Goal: Task Accomplishment & Management: Manage account settings

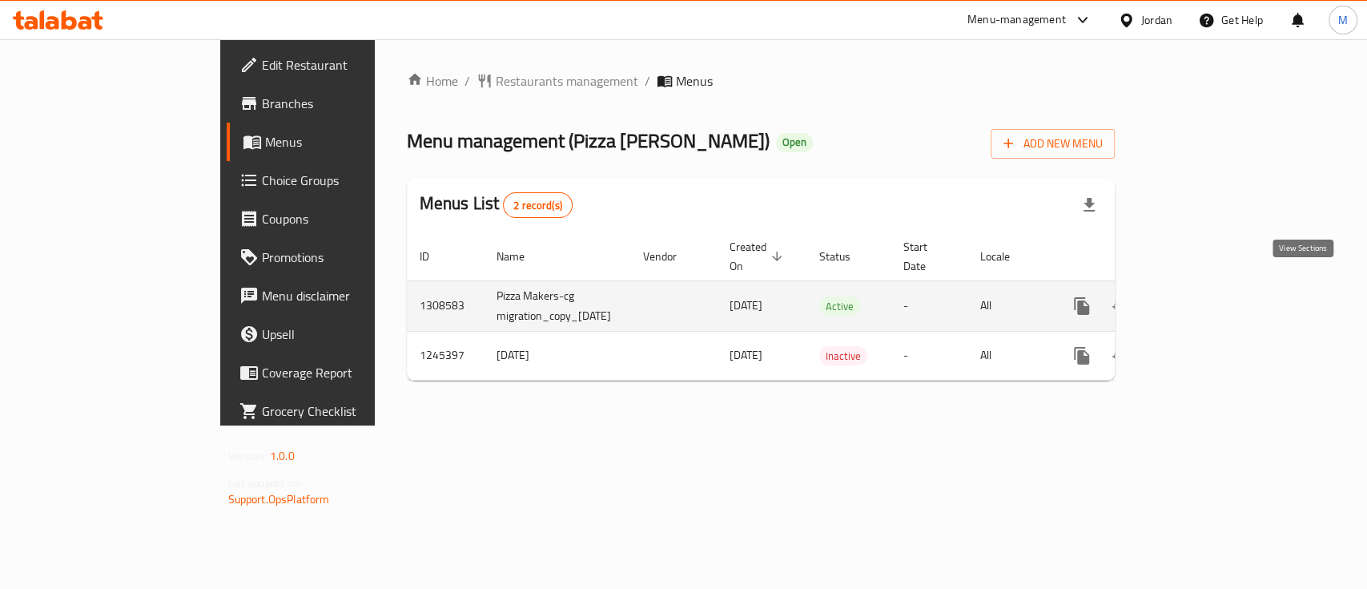
click at [1207, 296] on icon "enhanced table" at bounding box center [1197, 305] width 19 height 19
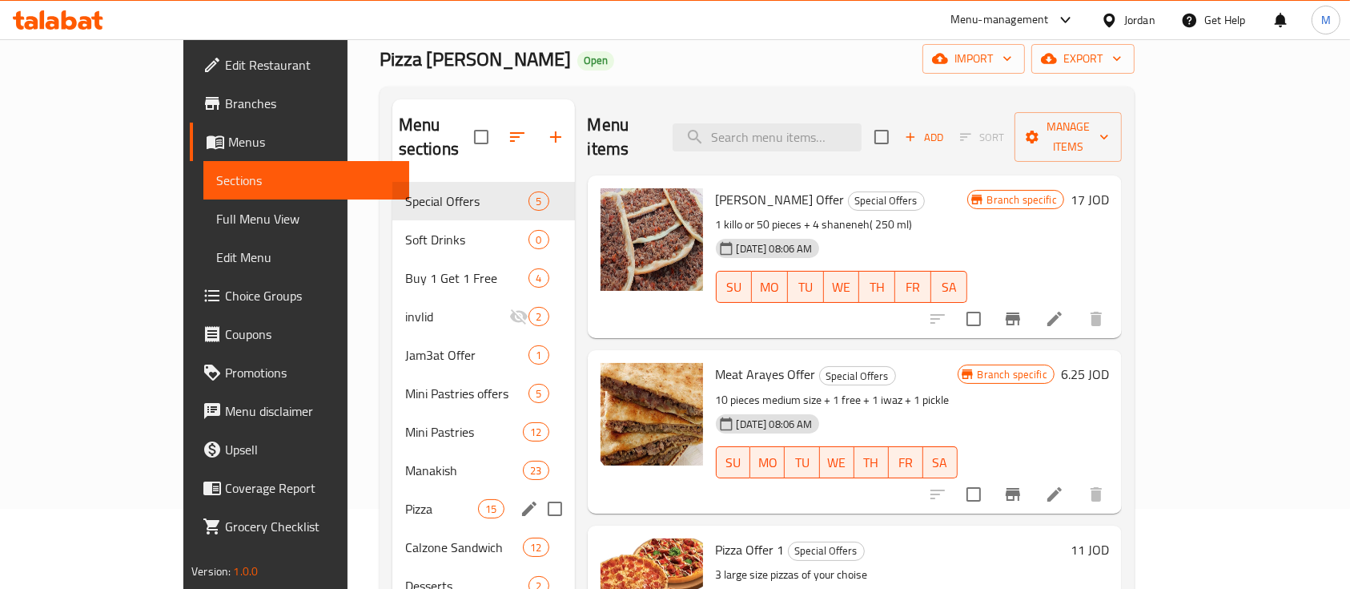
scroll to position [107, 0]
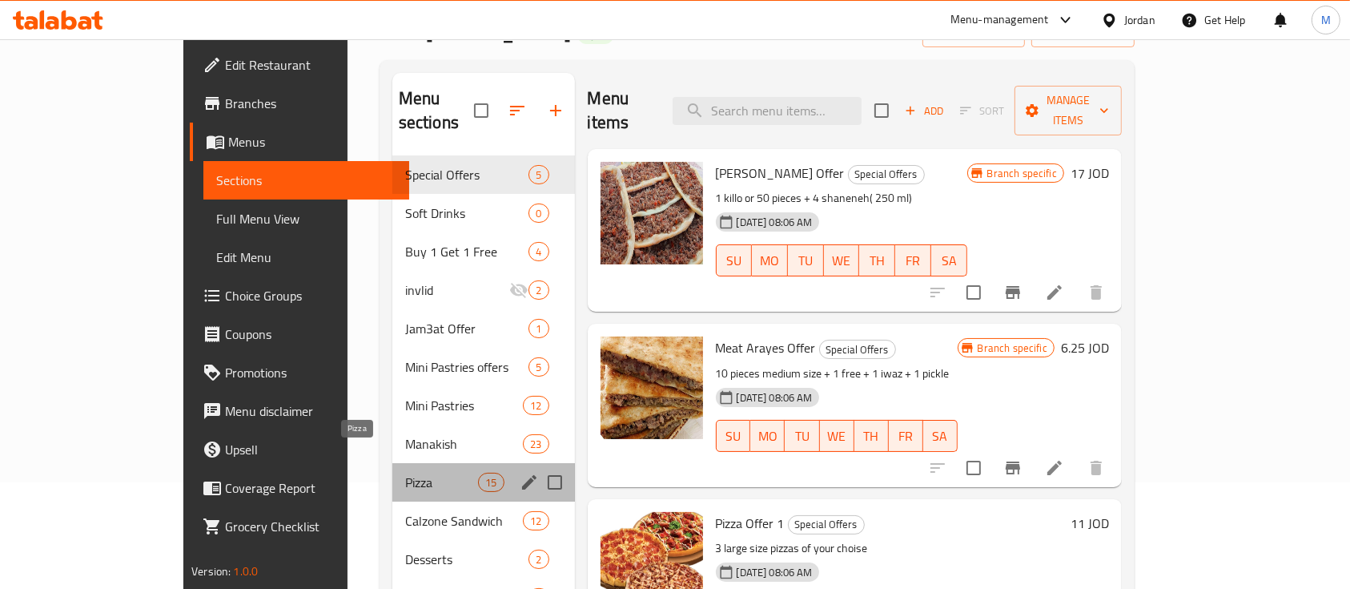
click at [405, 473] on span "Pizza" at bounding box center [441, 482] width 73 height 19
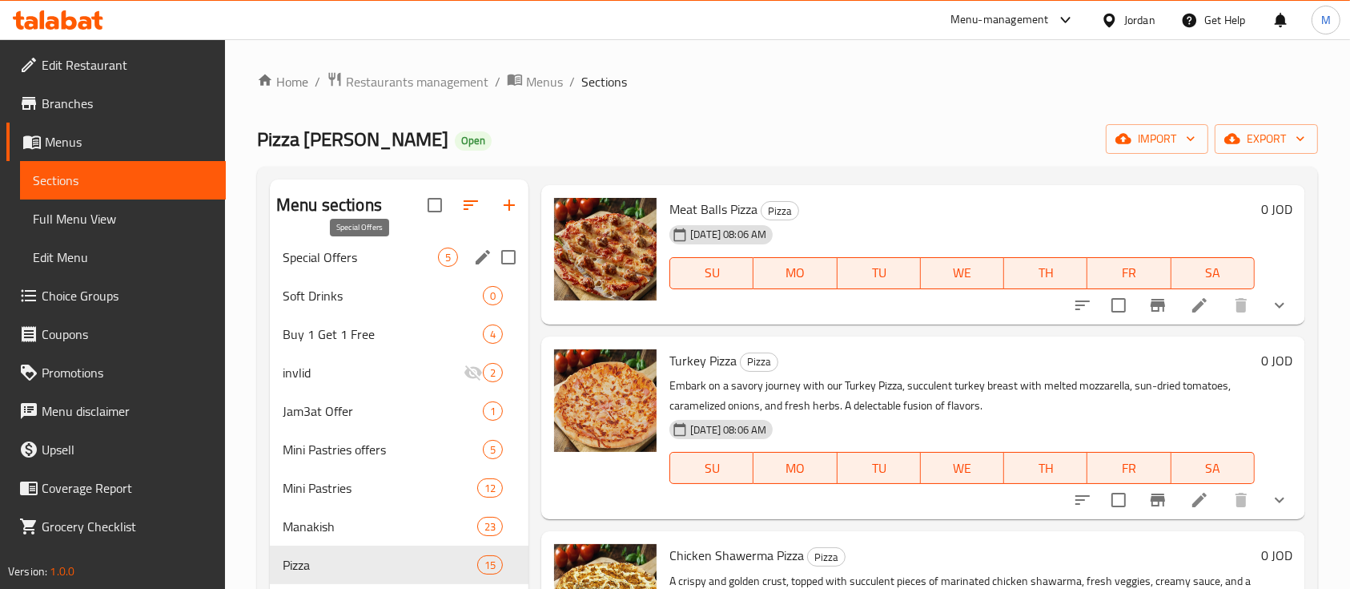
click at [352, 251] on span "Special Offers" at bounding box center [360, 256] width 155 height 19
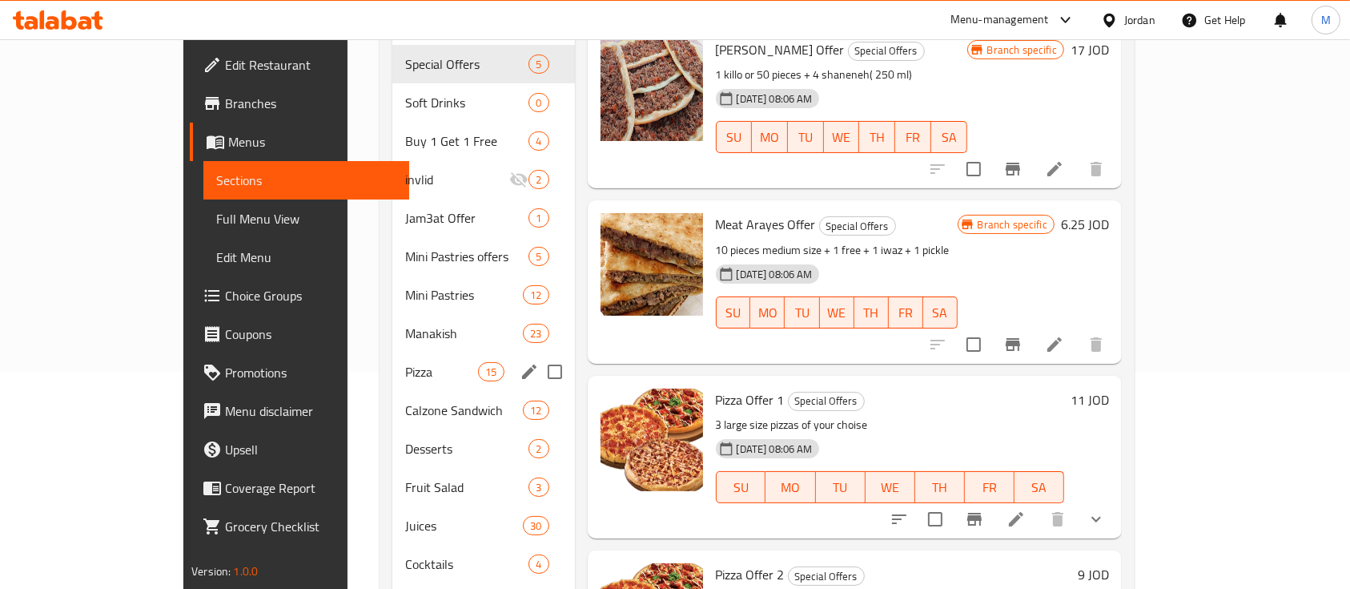
scroll to position [110, 0]
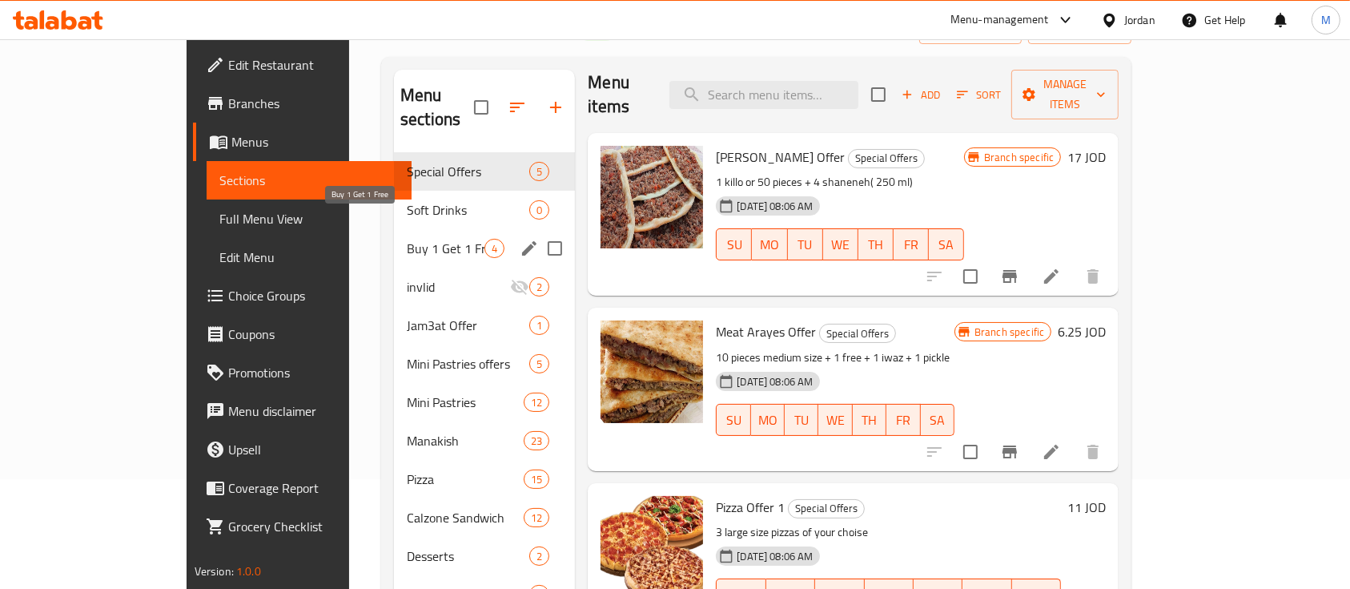
click at [407, 239] on span "Buy 1 Get 1 Free" at bounding box center [446, 248] width 78 height 19
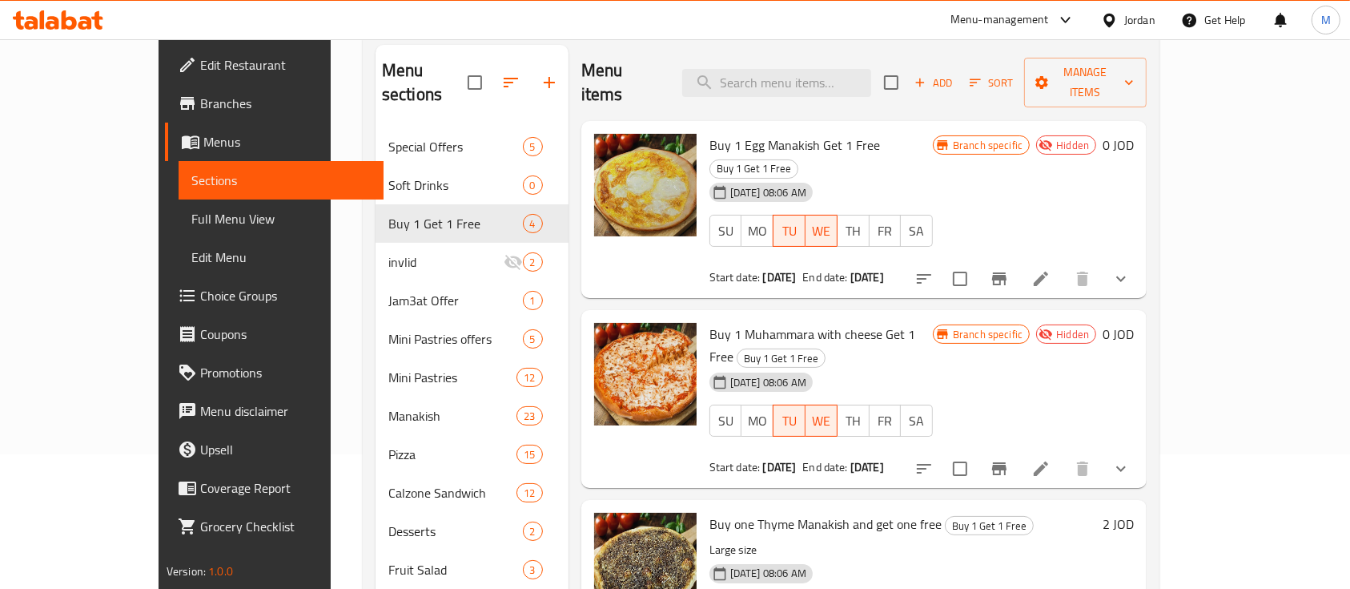
scroll to position [110, 0]
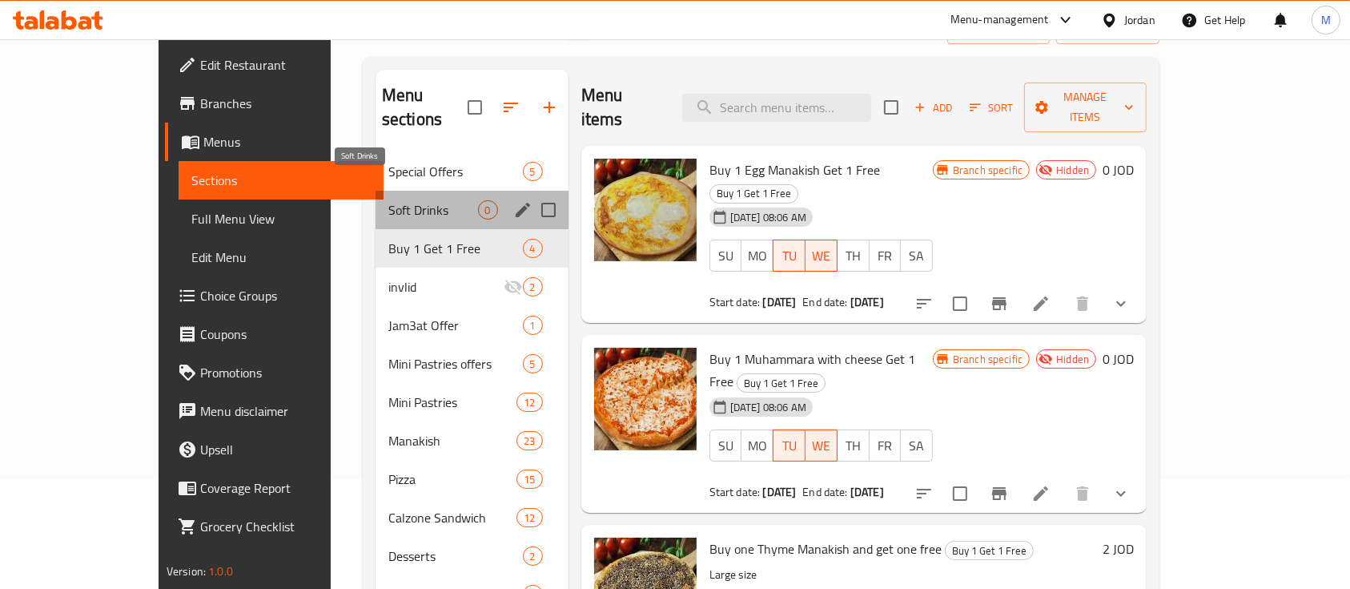
click at [388, 200] on span "Soft Drinks" at bounding box center [433, 209] width 90 height 19
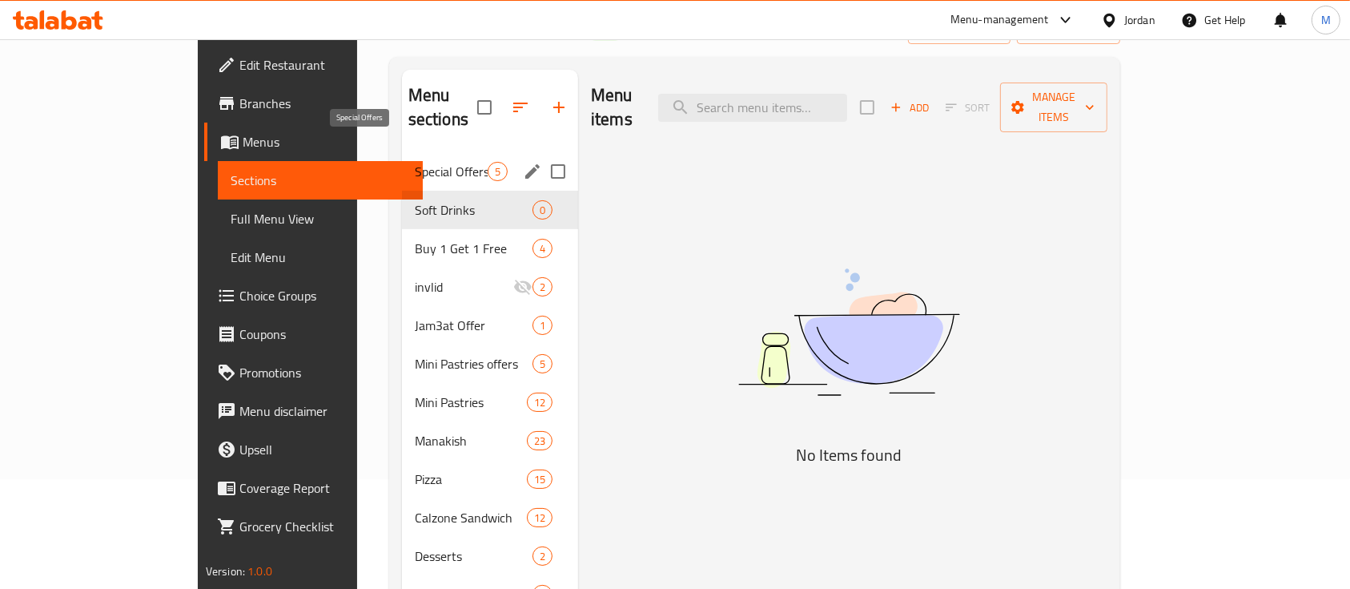
click at [415, 162] on span "Special Offers" at bounding box center [451, 171] width 73 height 19
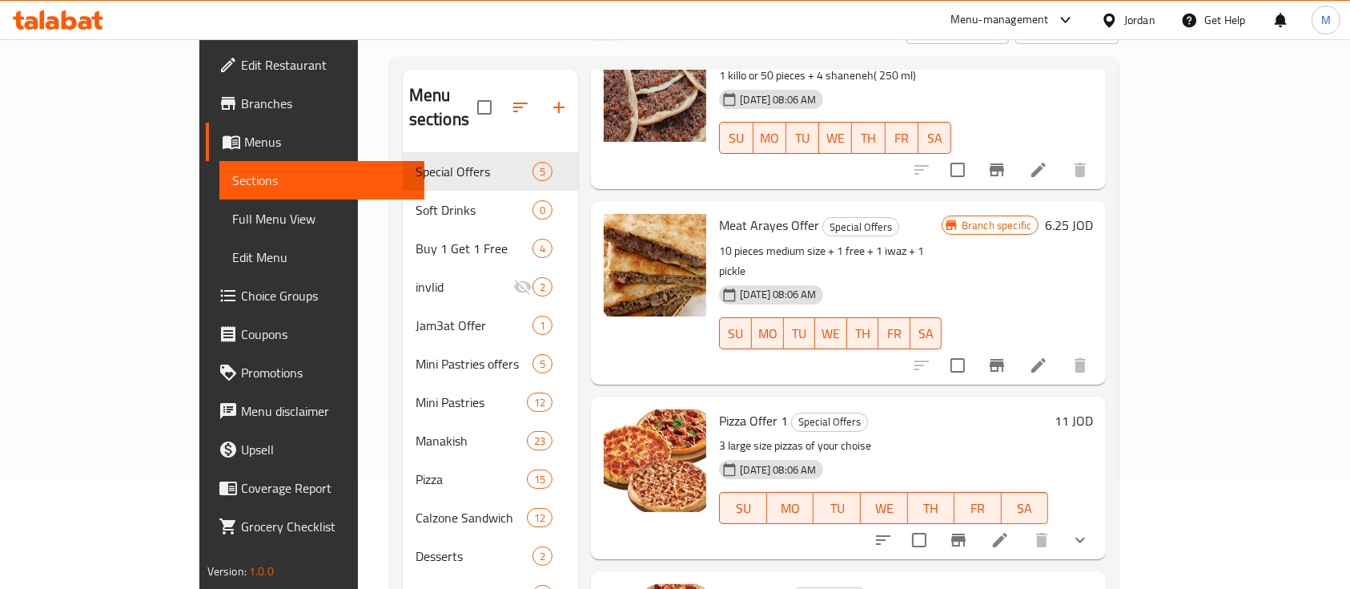
scroll to position [430, 0]
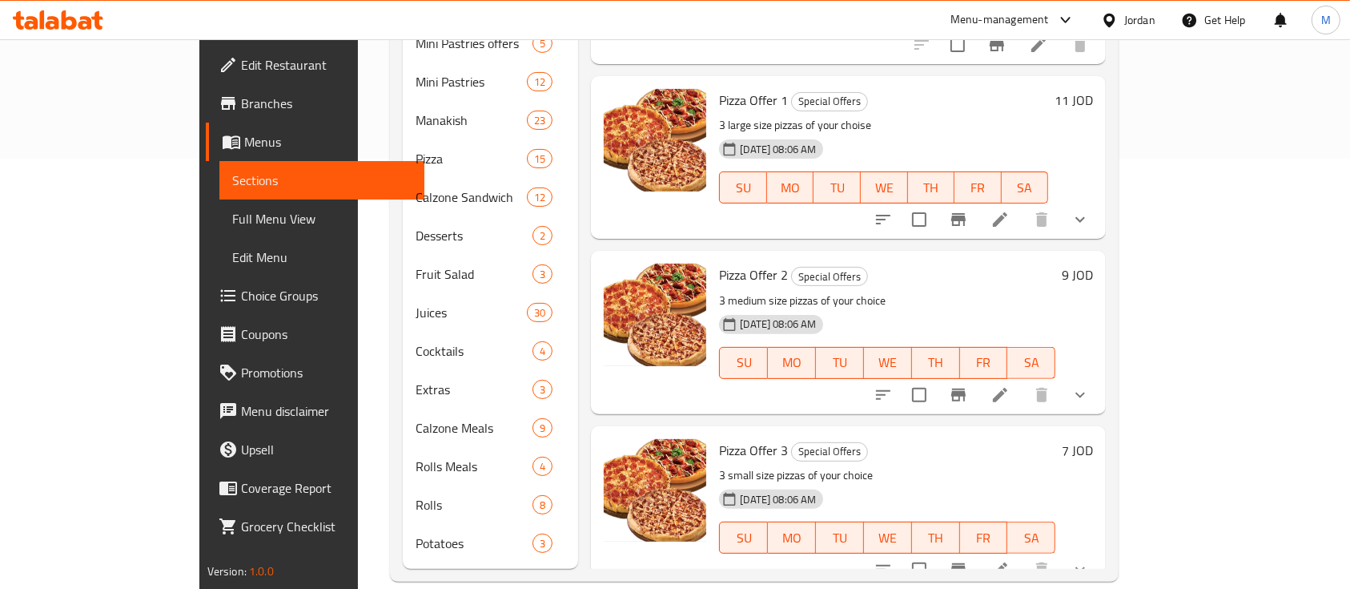
click at [1010, 210] on icon at bounding box center [1000, 219] width 19 height 19
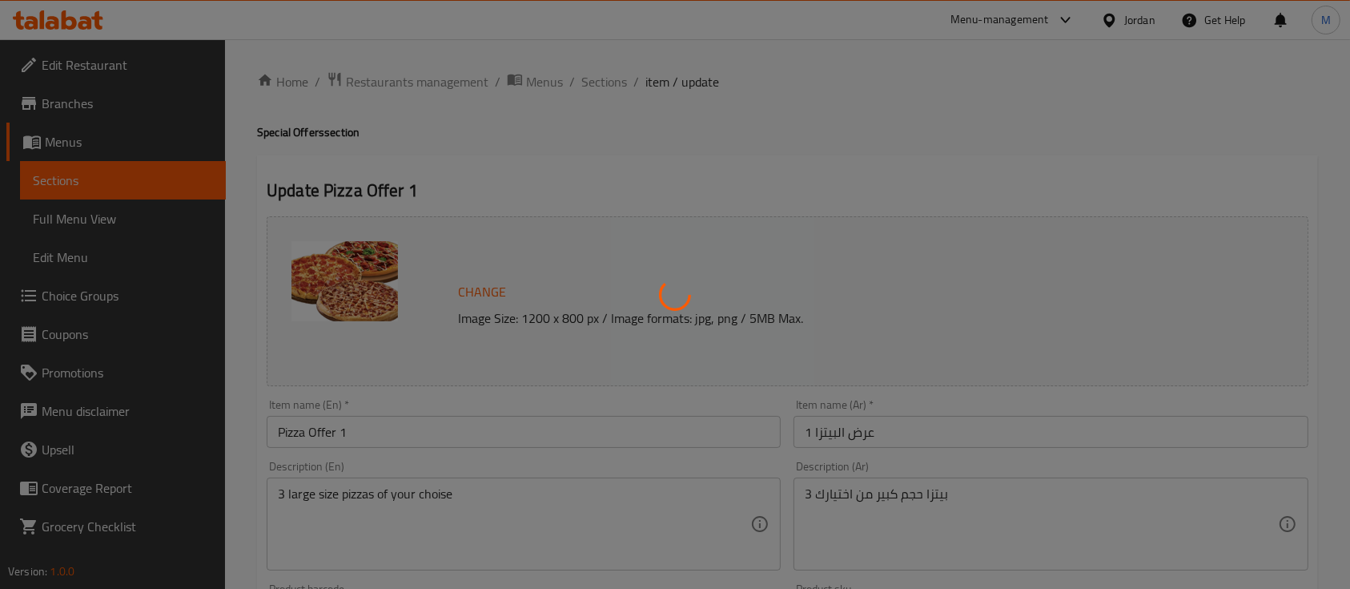
type input "الاختيار حسب النكهة"
type input "3"
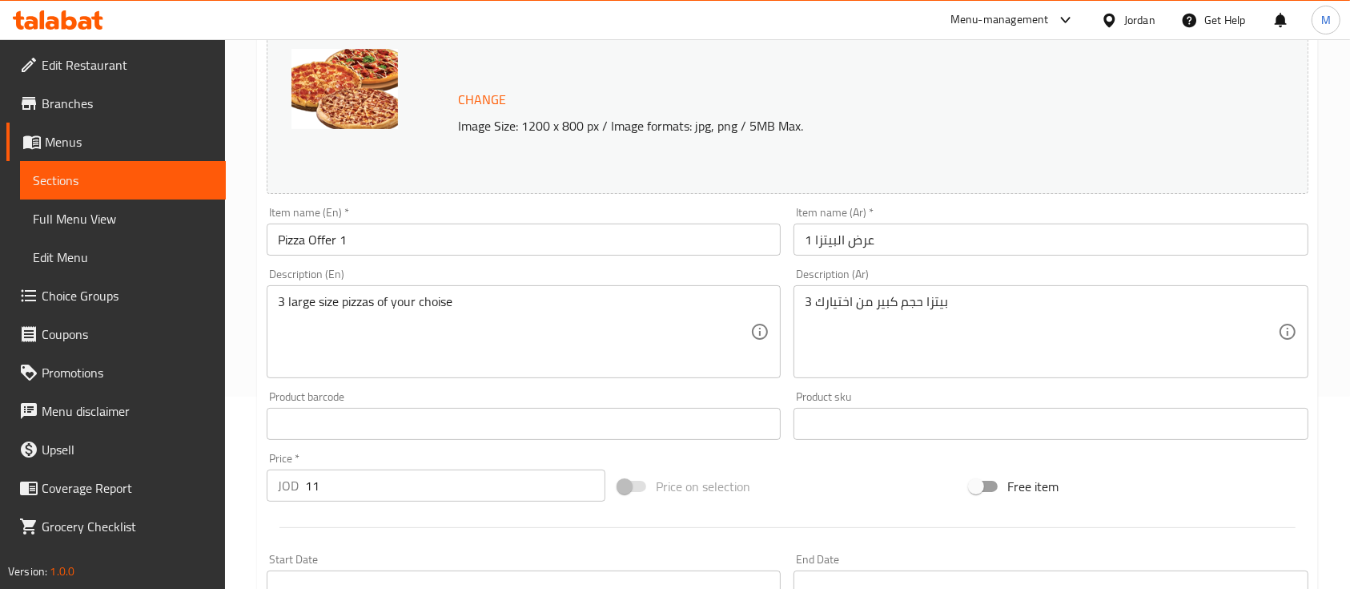
scroll to position [213, 0]
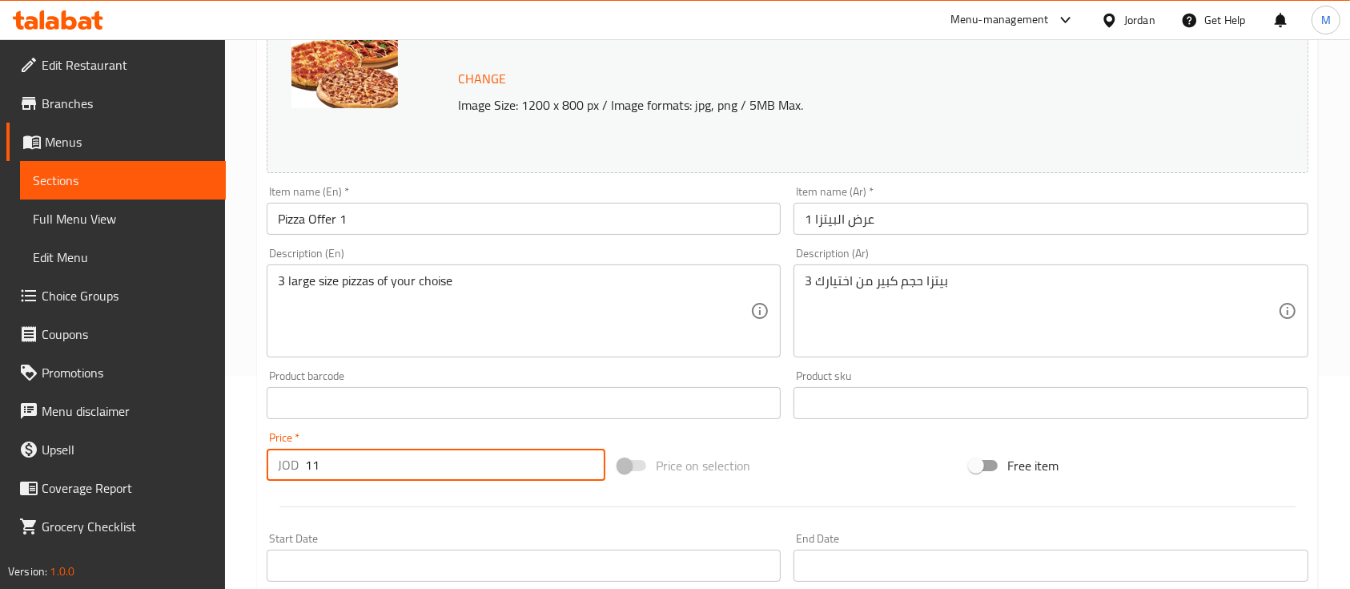
drag, startPoint x: 336, startPoint y: 470, endPoint x: 312, endPoint y: 469, distance: 24.1
click at [312, 469] on input "11" at bounding box center [455, 464] width 300 height 32
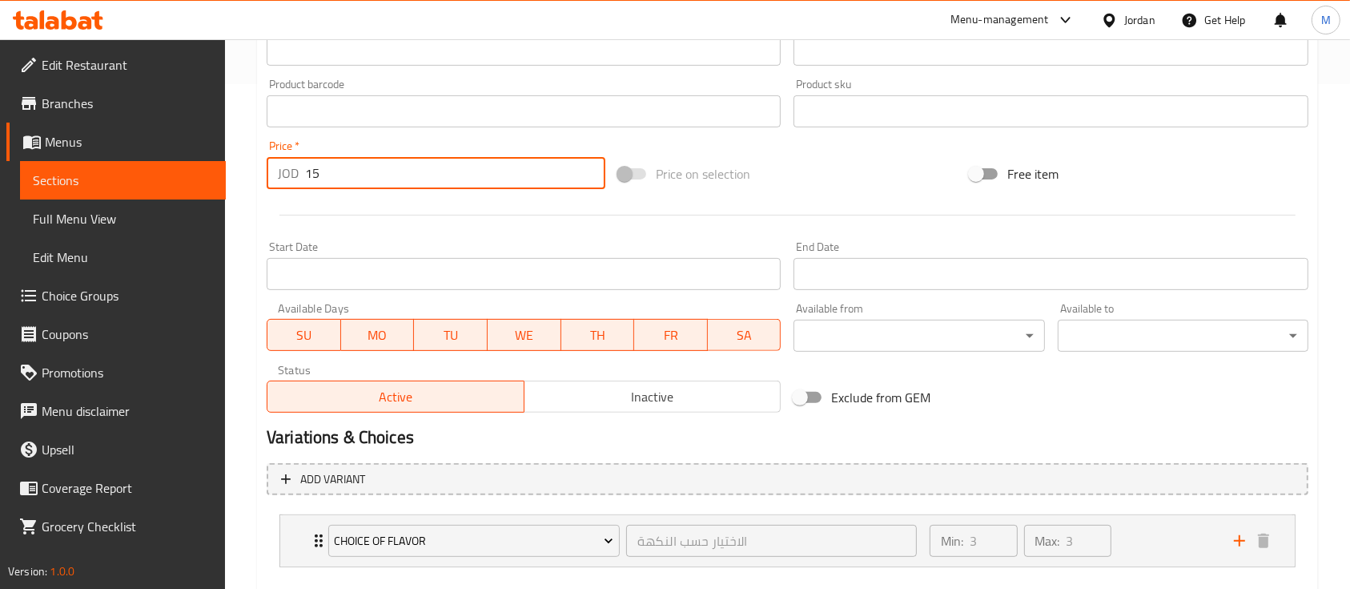
scroll to position [592, 0]
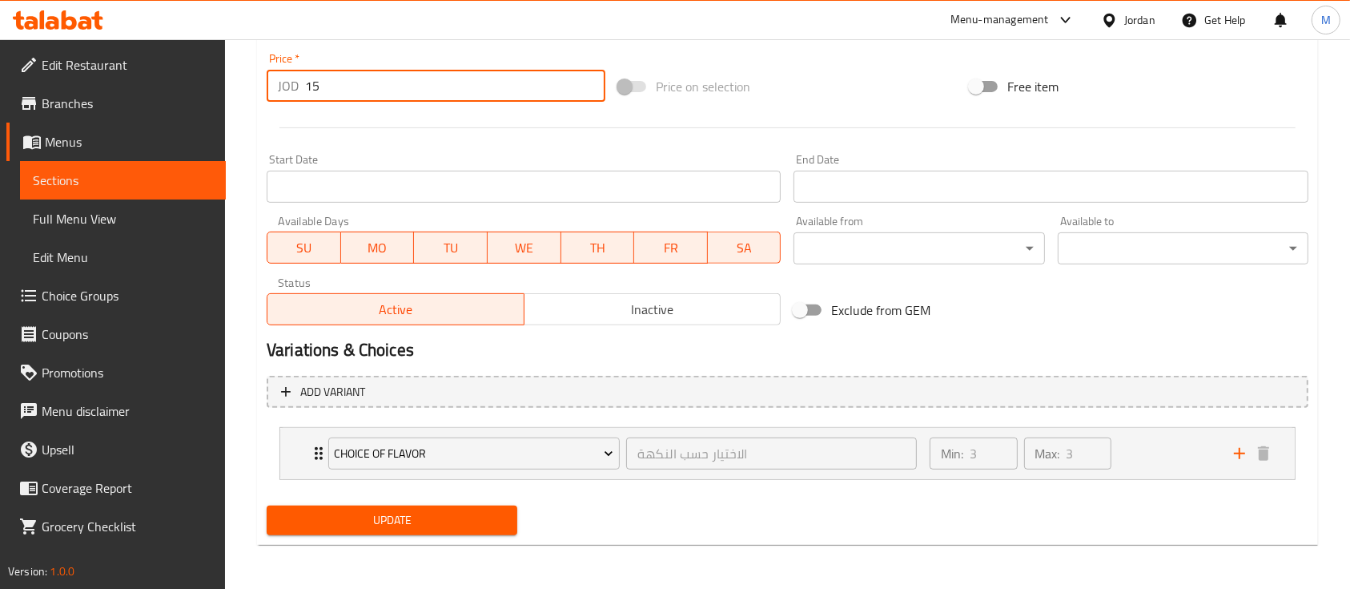
type input "15"
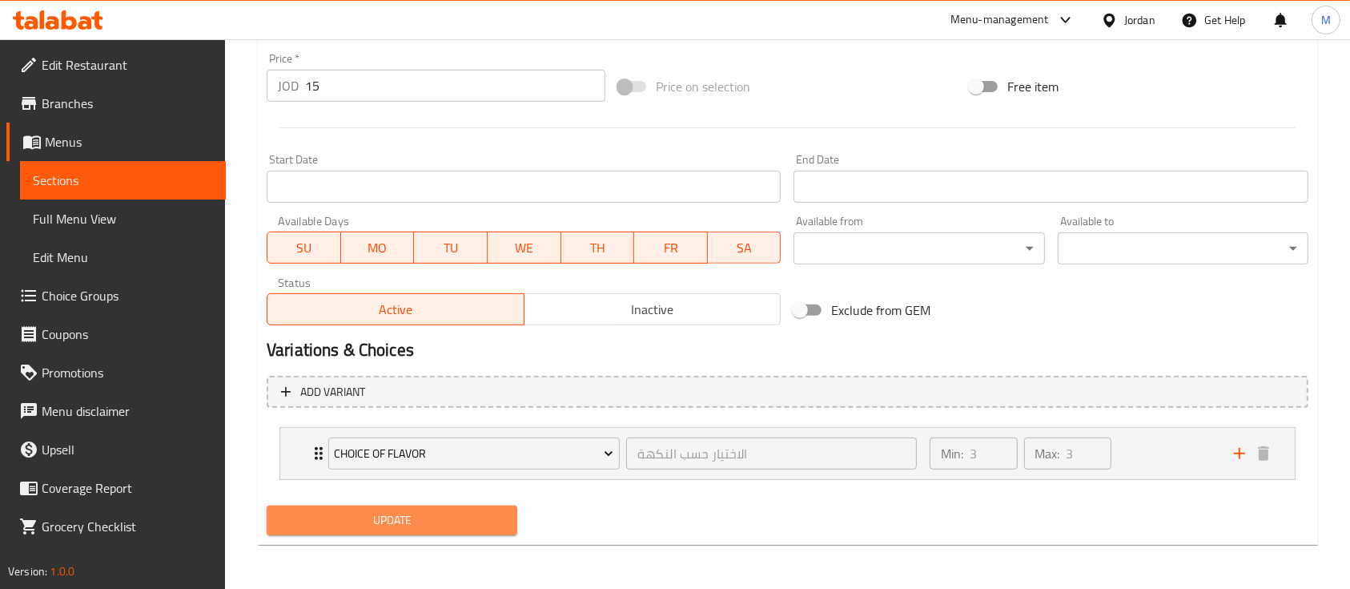
click at [351, 513] on span "Update" at bounding box center [392, 520] width 225 height 20
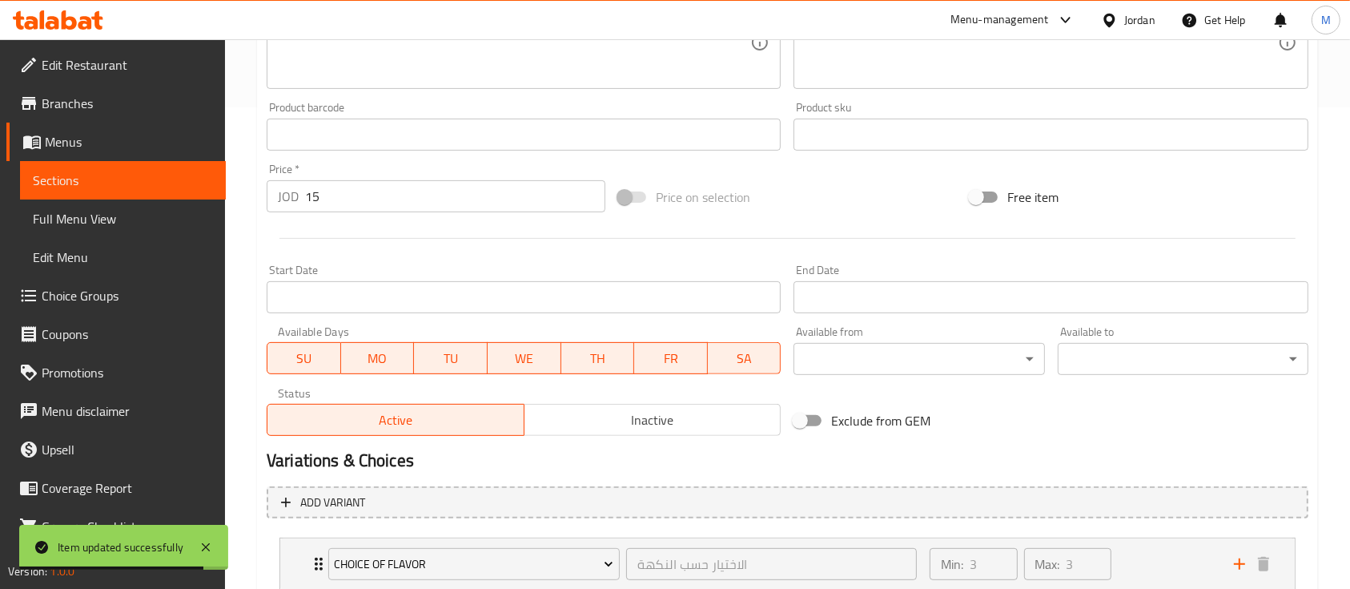
scroll to position [378, 0]
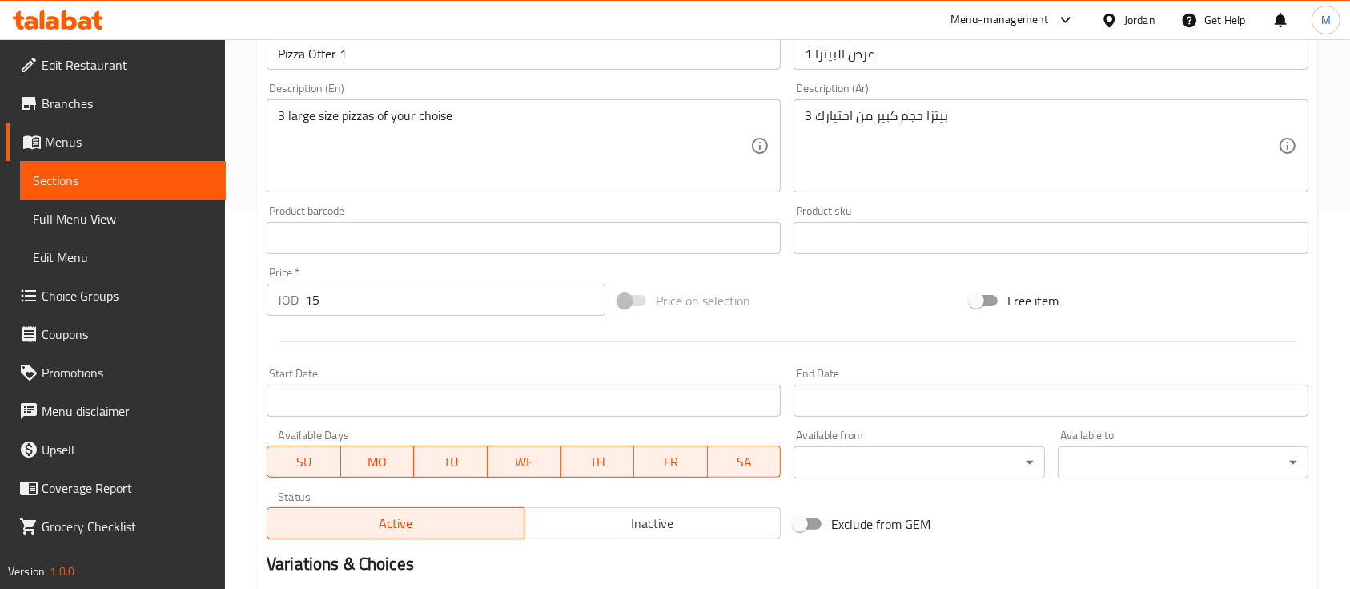
click at [156, 178] on span "Sections" at bounding box center [123, 180] width 180 height 19
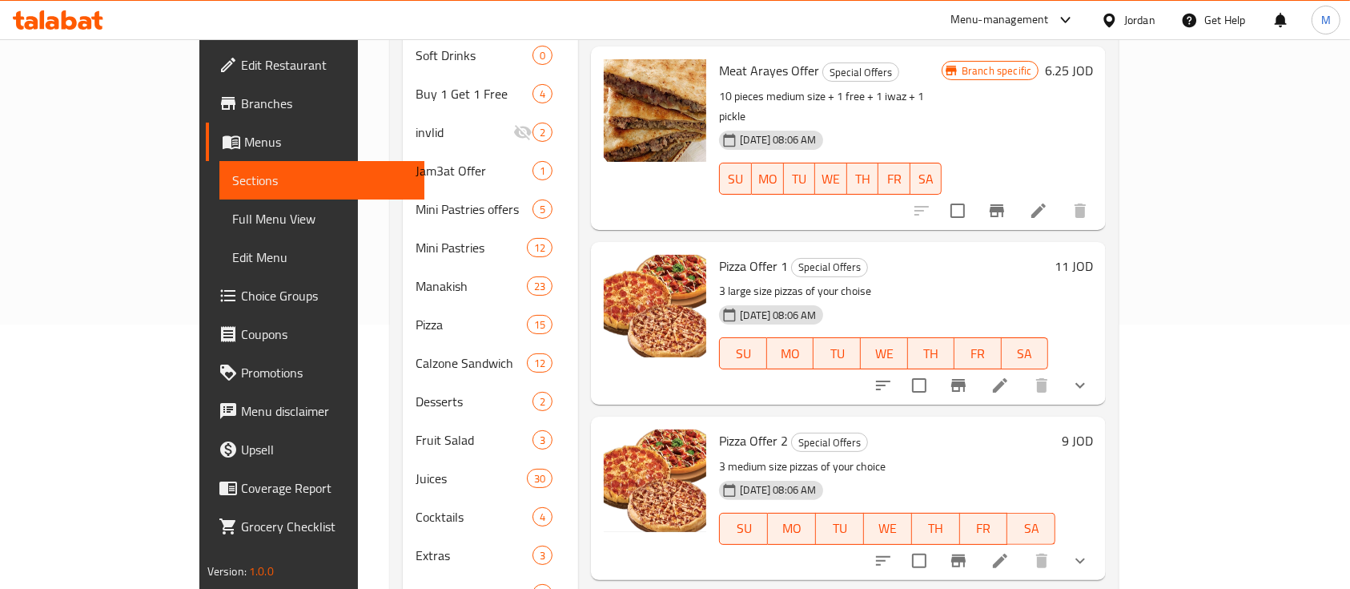
scroll to position [331, 0]
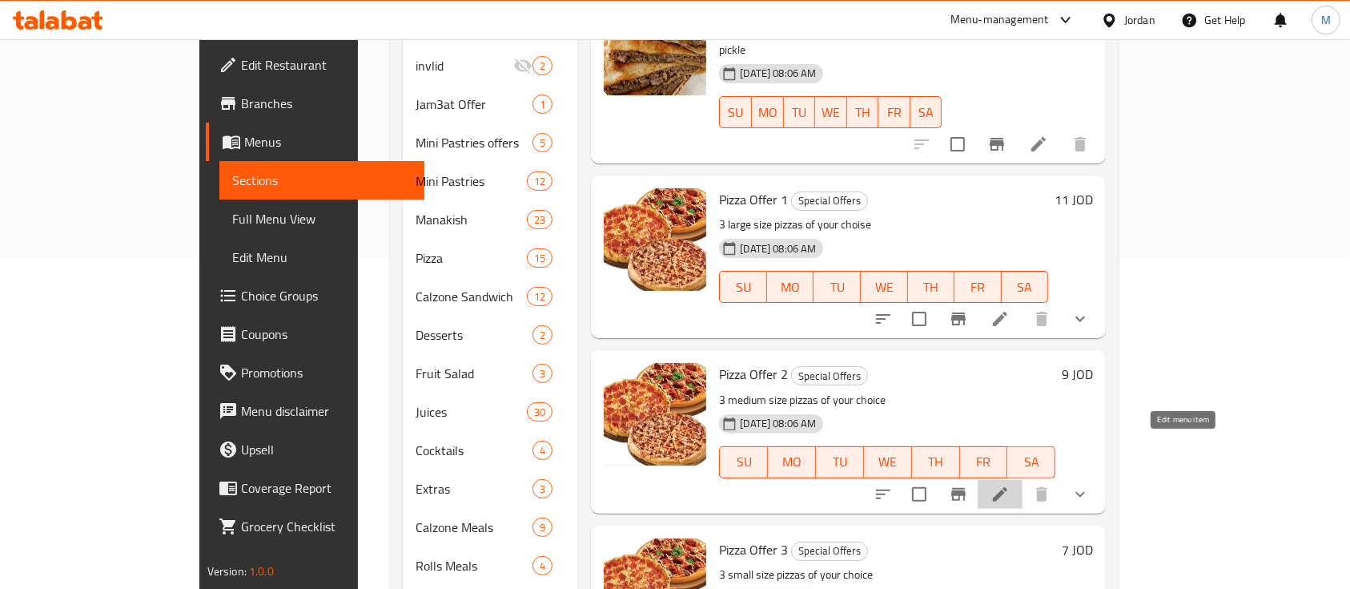
click at [1010, 485] on icon at bounding box center [1000, 494] width 19 height 19
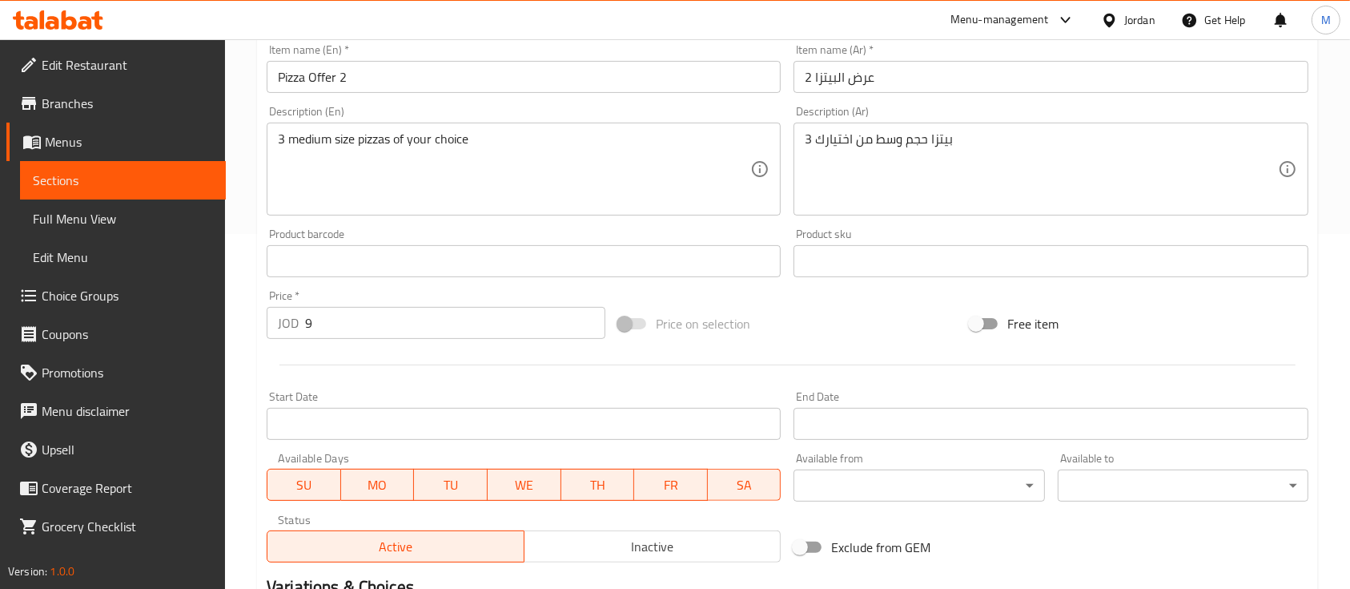
scroll to position [320, 0]
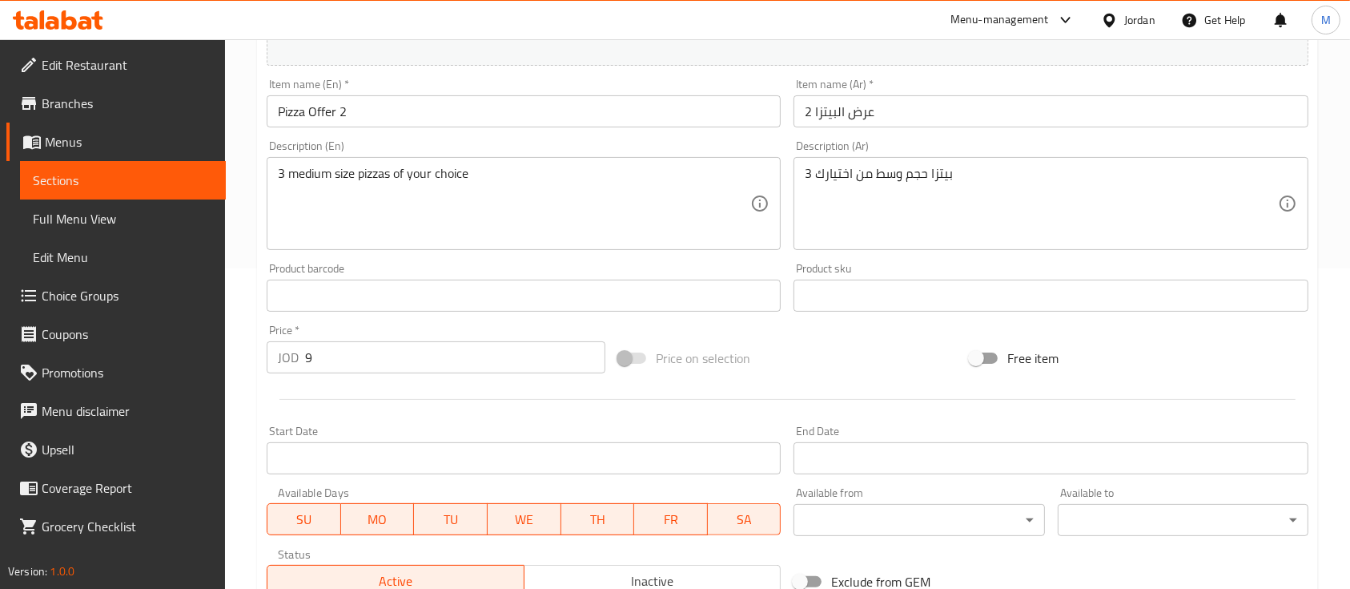
click at [433, 351] on input "9" at bounding box center [455, 357] width 300 height 32
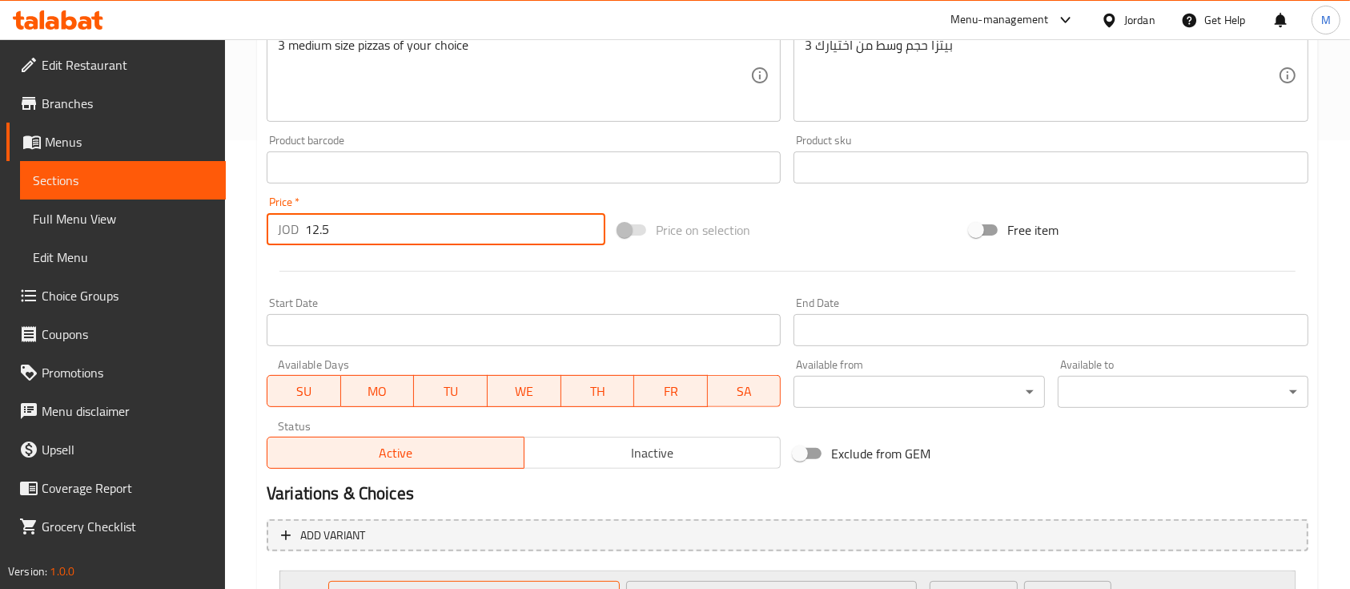
scroll to position [592, 0]
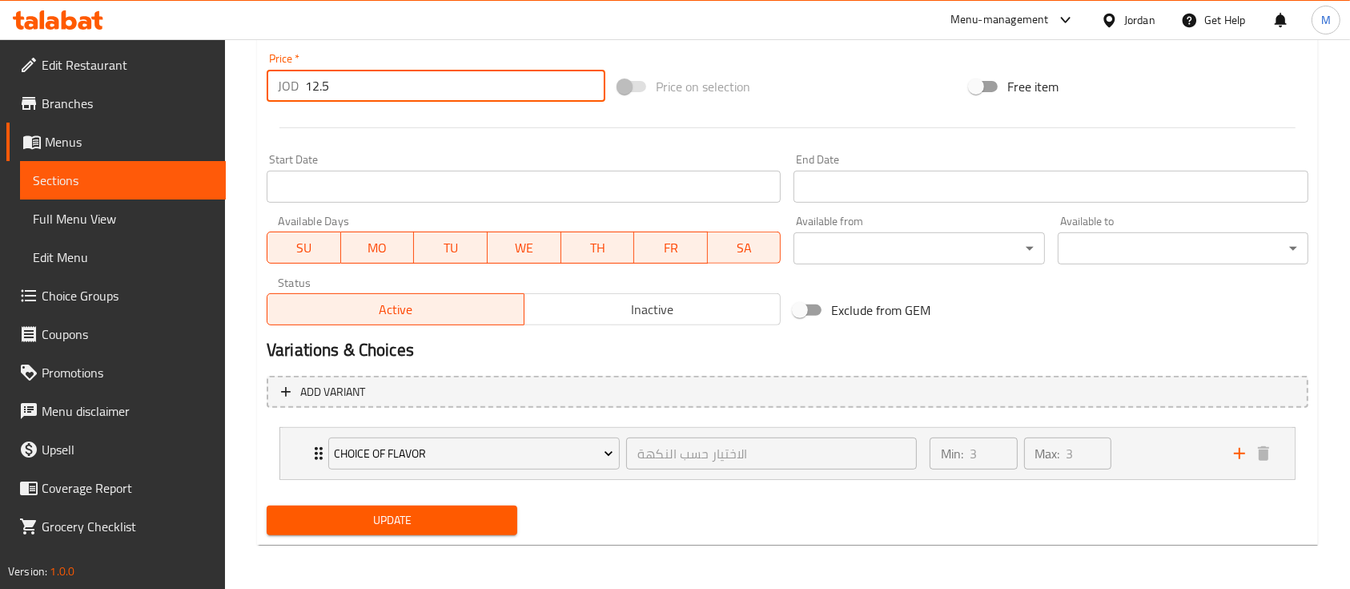
type input "12.5"
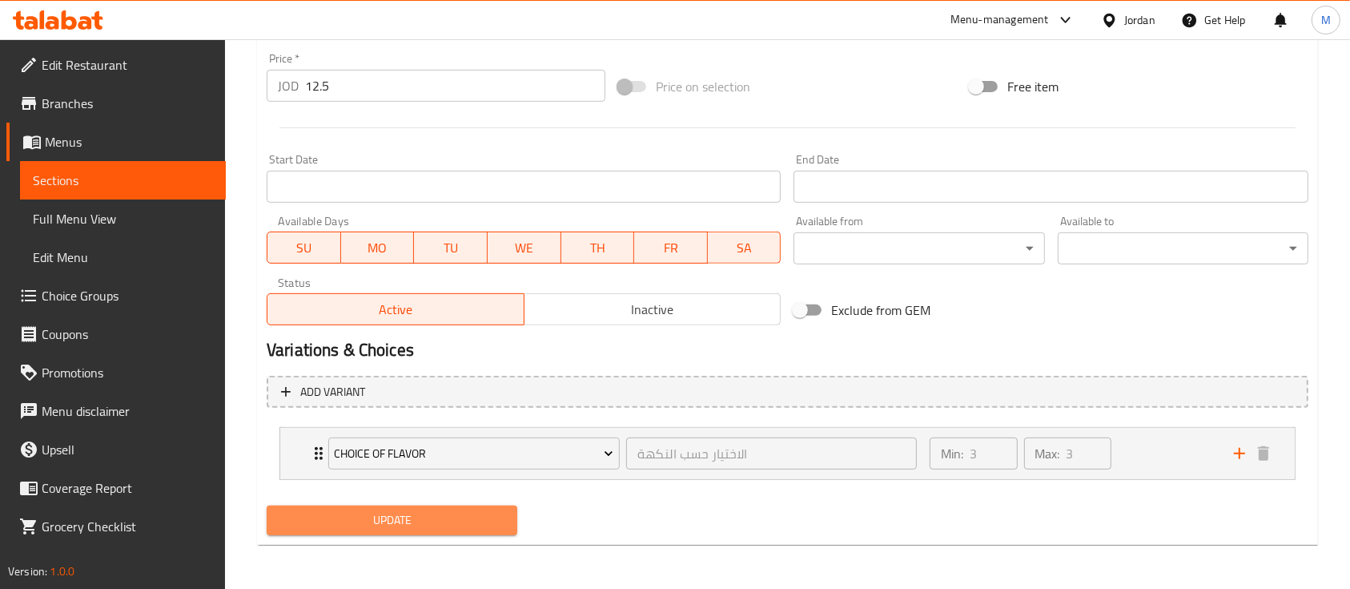
click at [457, 510] on span "Update" at bounding box center [392, 520] width 225 height 20
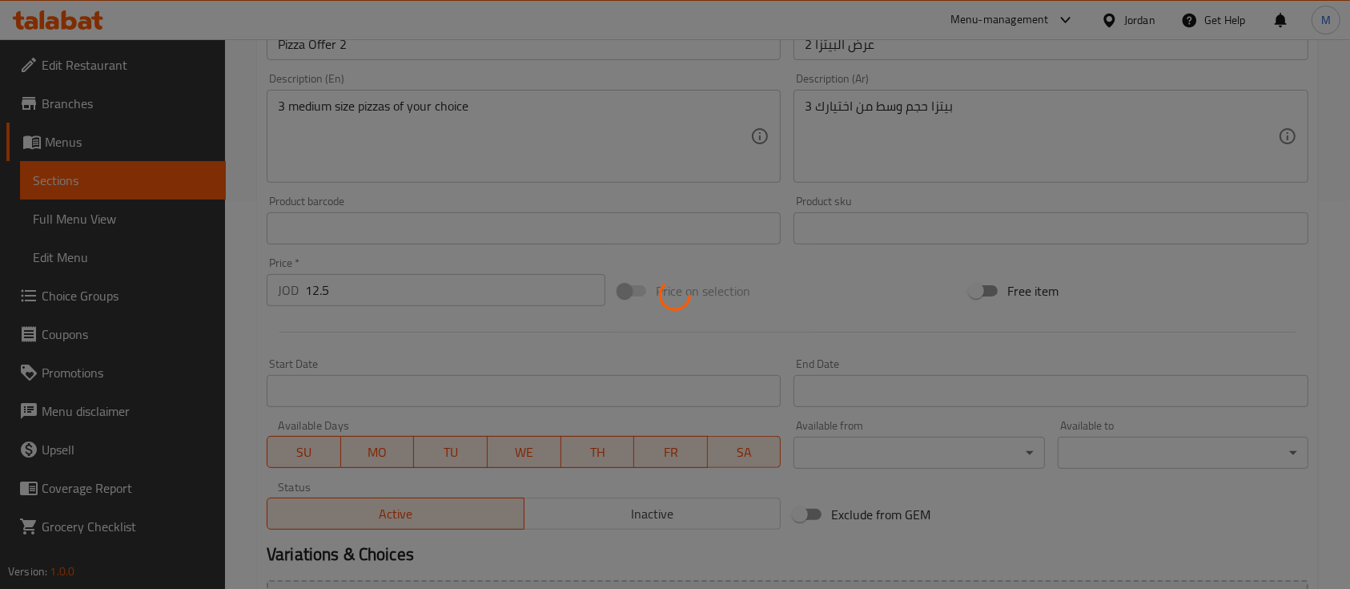
scroll to position [378, 0]
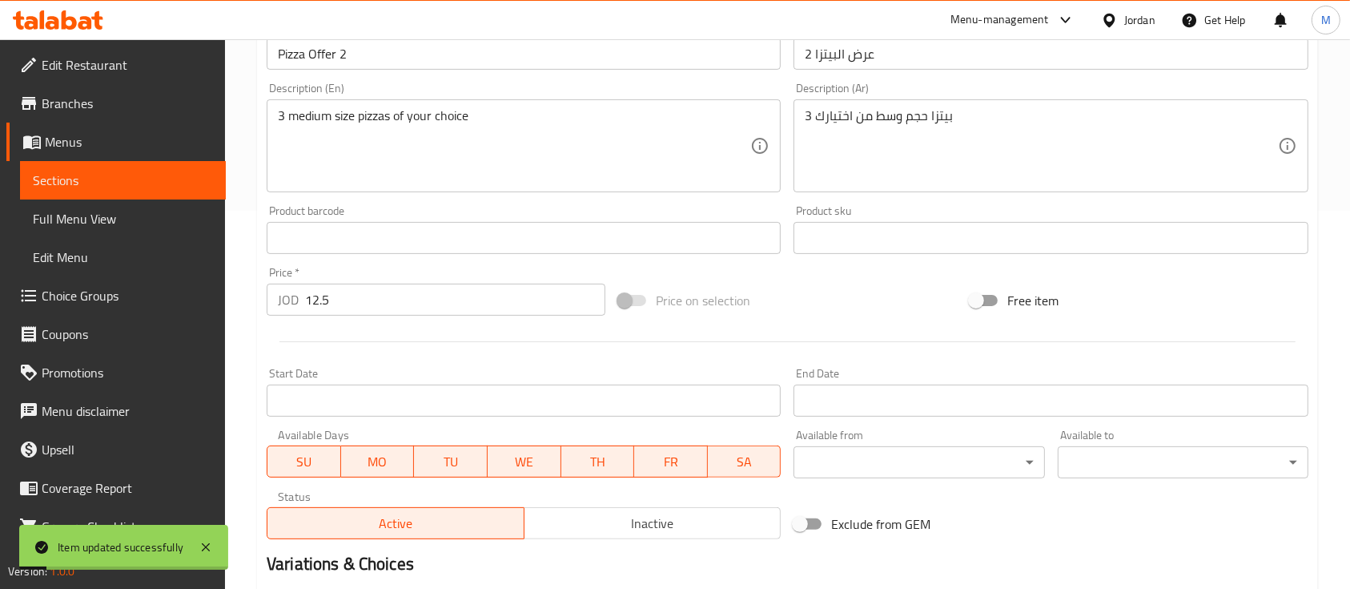
click at [147, 179] on span "Sections" at bounding box center [123, 180] width 180 height 19
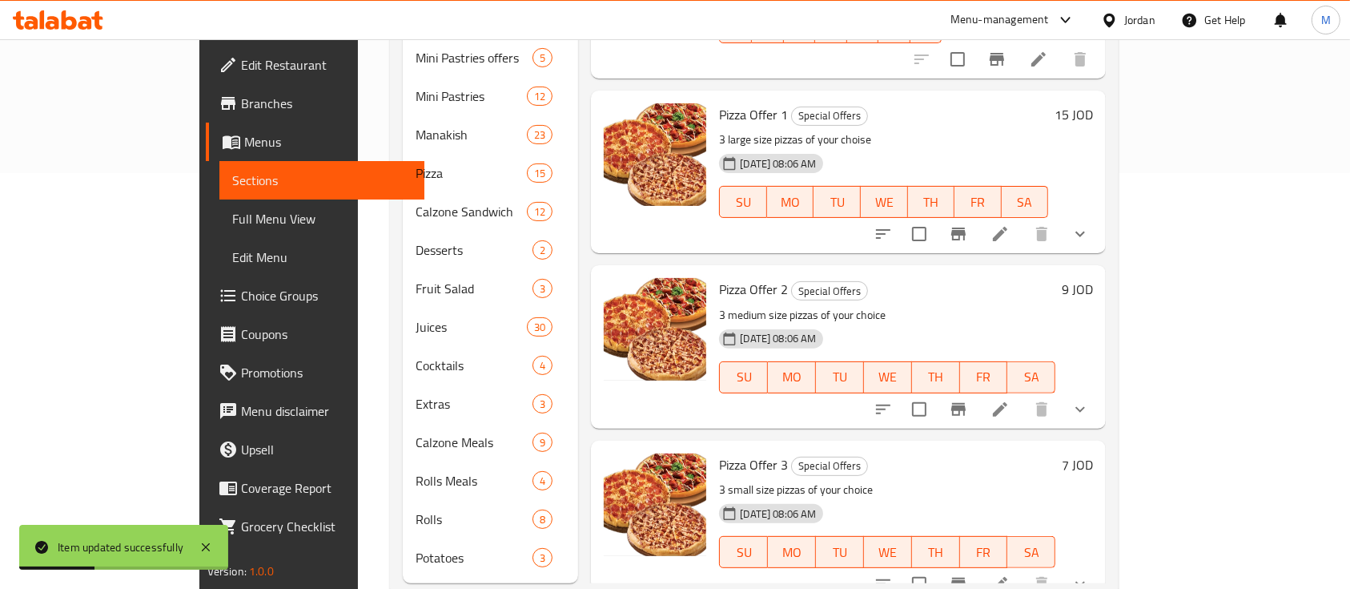
scroll to position [430, 0]
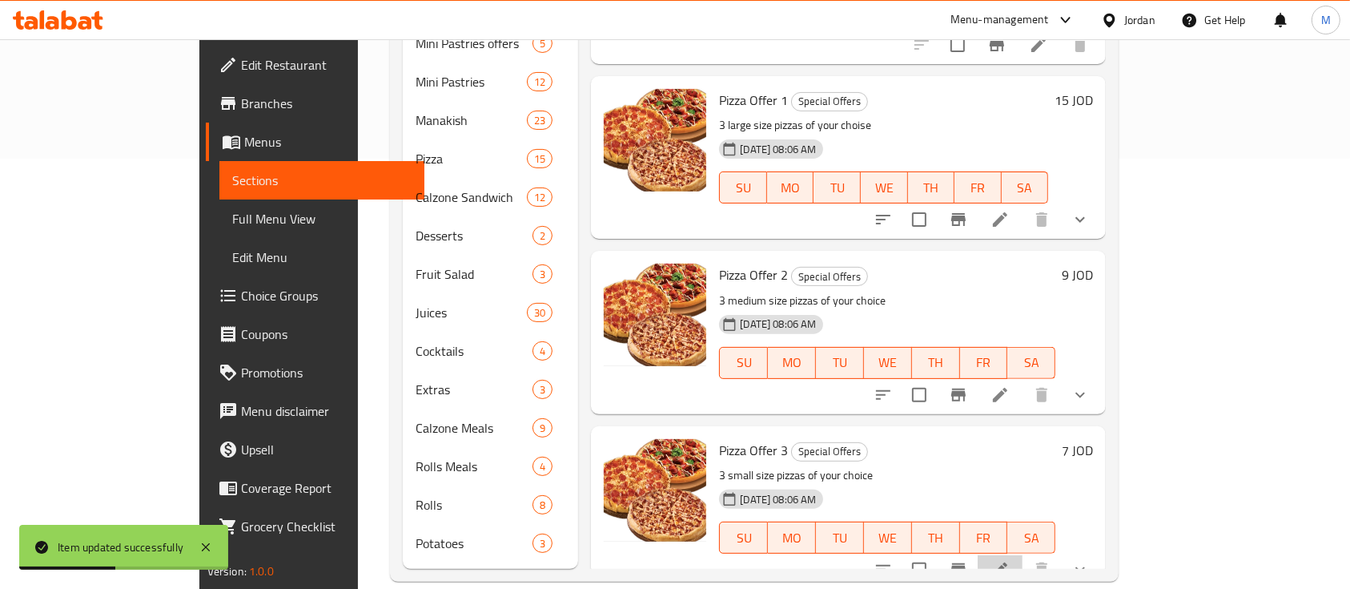
click at [1010, 560] on icon at bounding box center [1000, 569] width 19 height 19
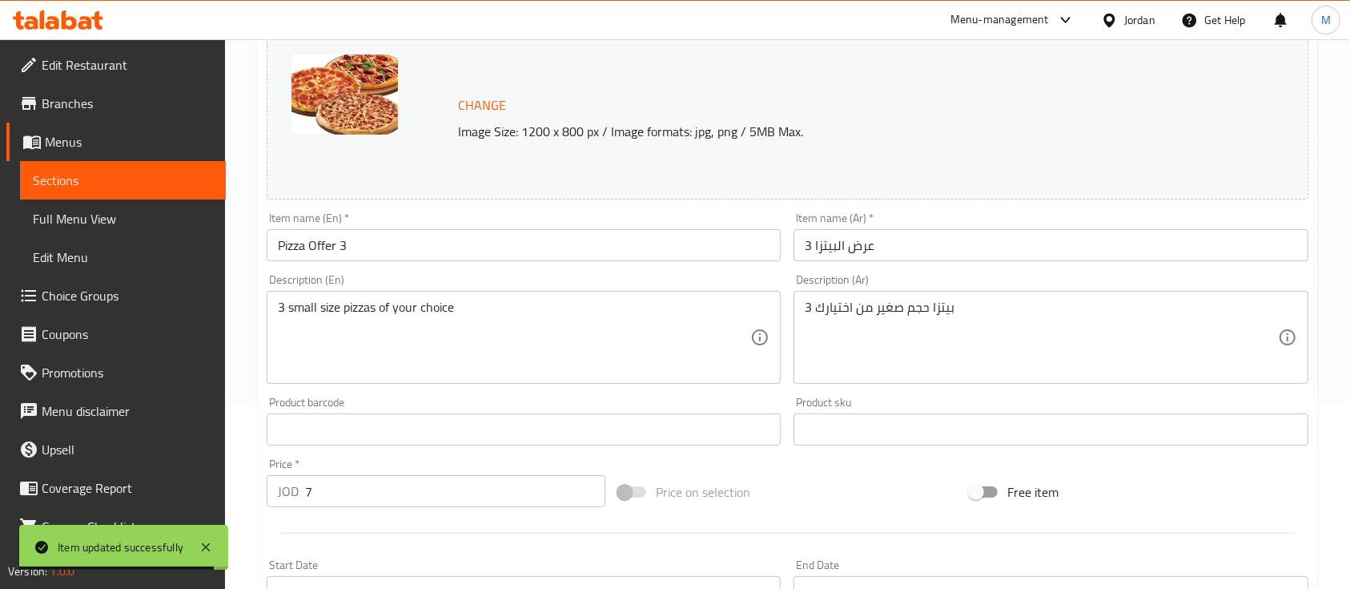
scroll to position [213, 0]
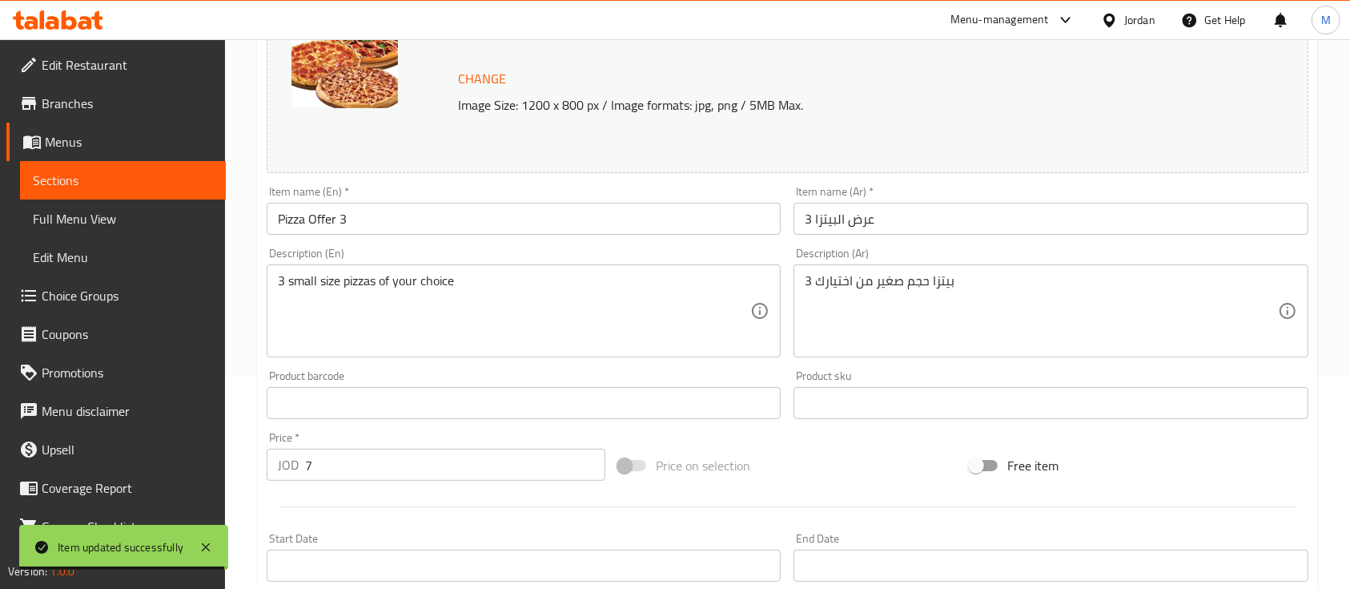
click at [422, 473] on input "7" at bounding box center [455, 464] width 300 height 32
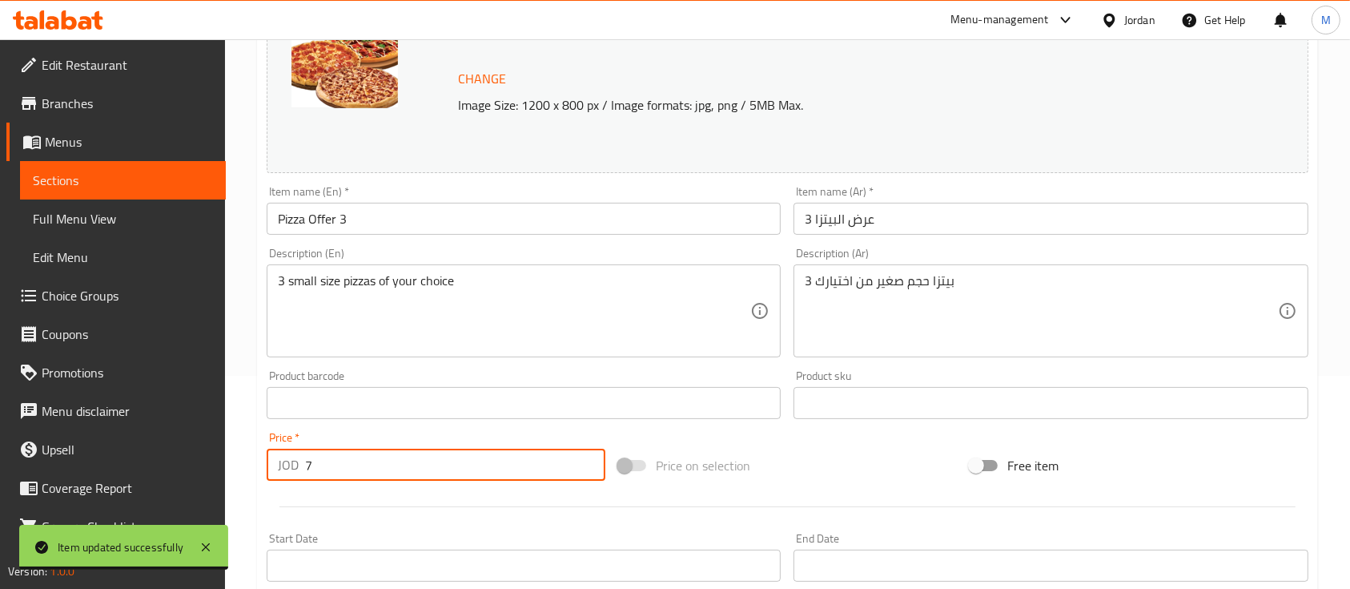
click at [422, 473] on input "7" at bounding box center [455, 464] width 300 height 32
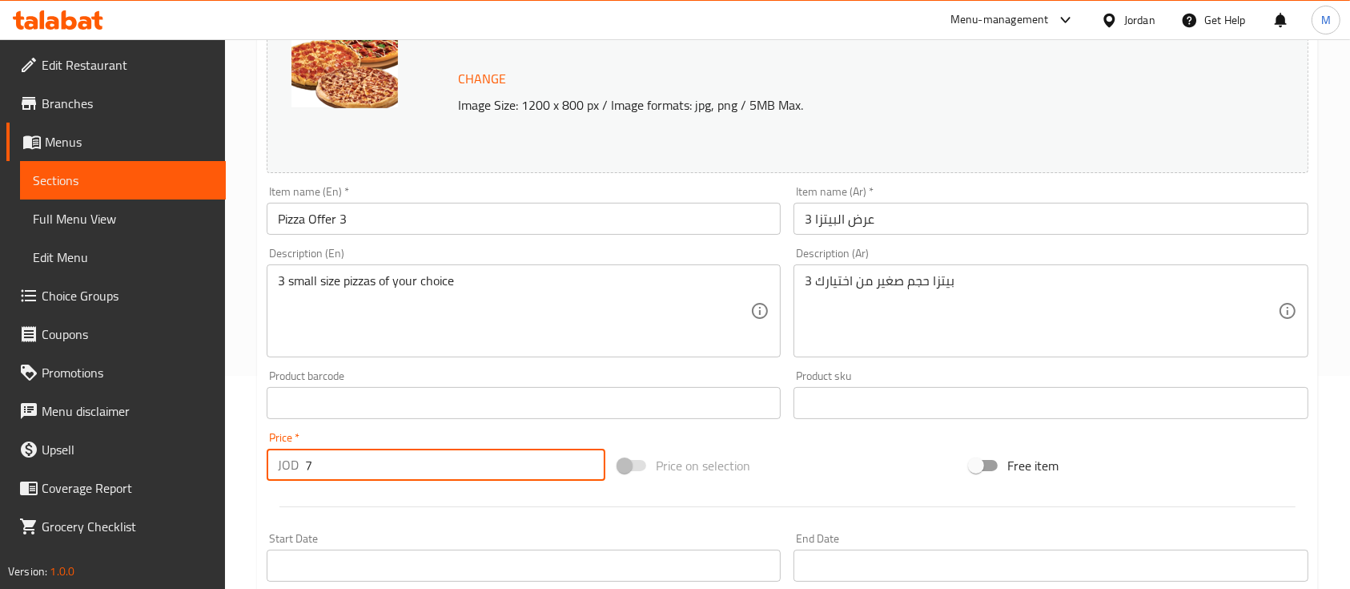
click at [422, 473] on input "7" at bounding box center [455, 464] width 300 height 32
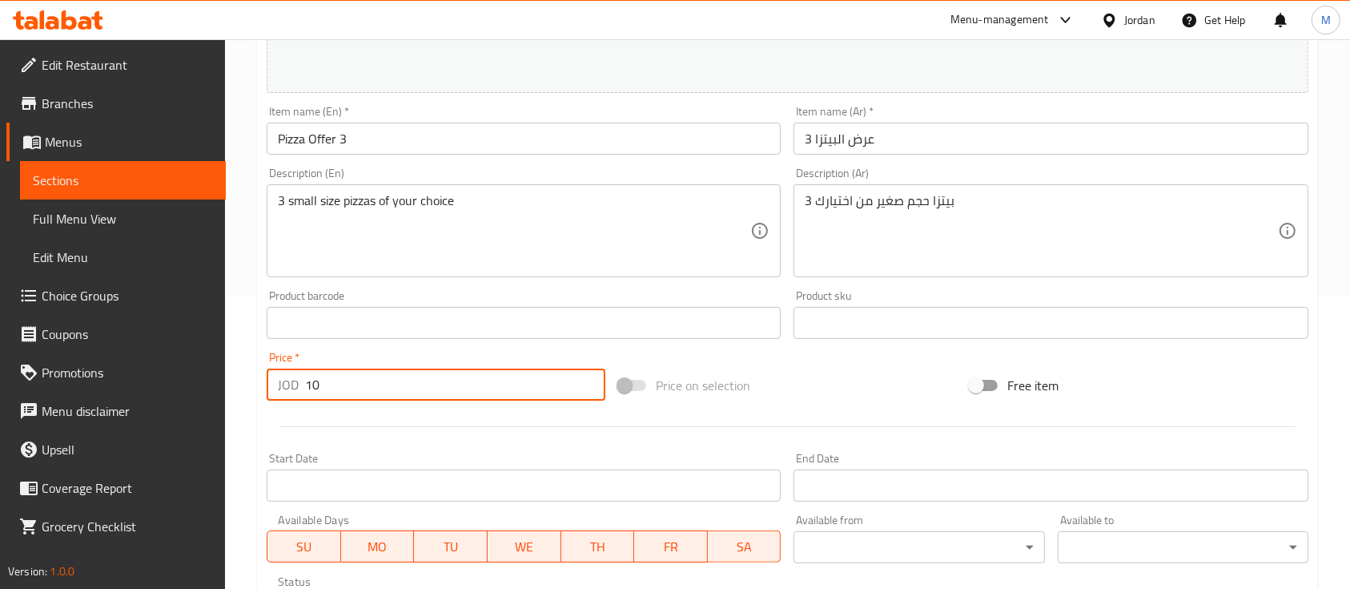
scroll to position [592, 0]
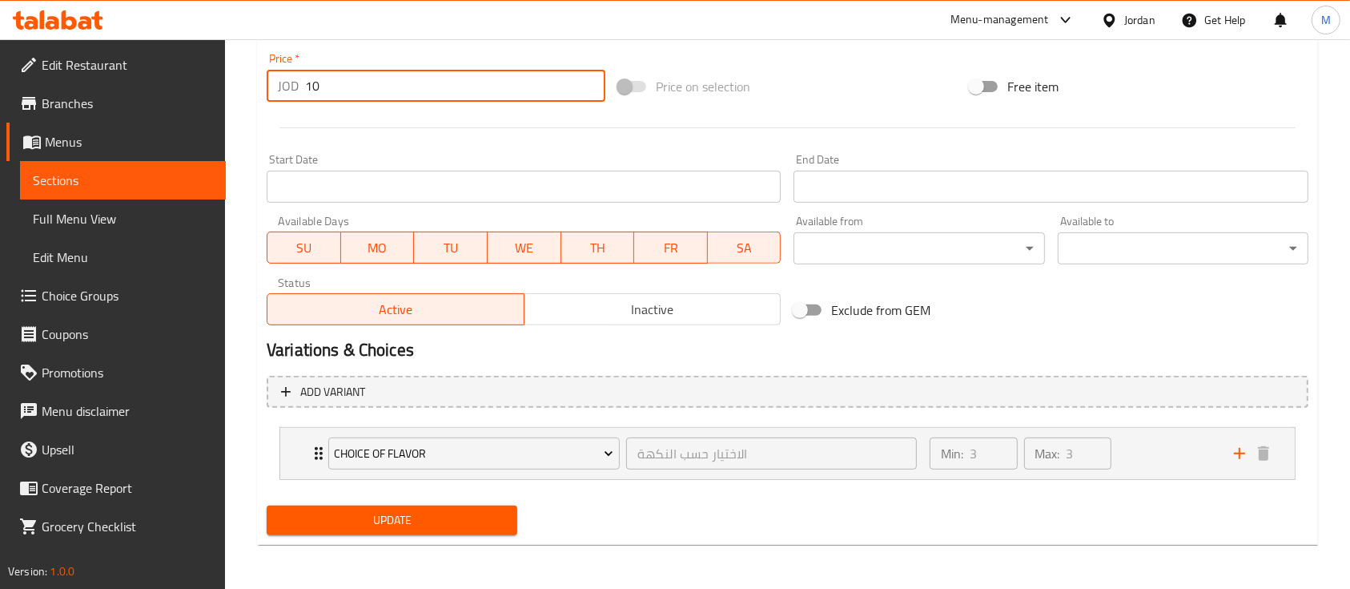
type input "10"
click at [442, 505] on button "Update" at bounding box center [392, 520] width 251 height 30
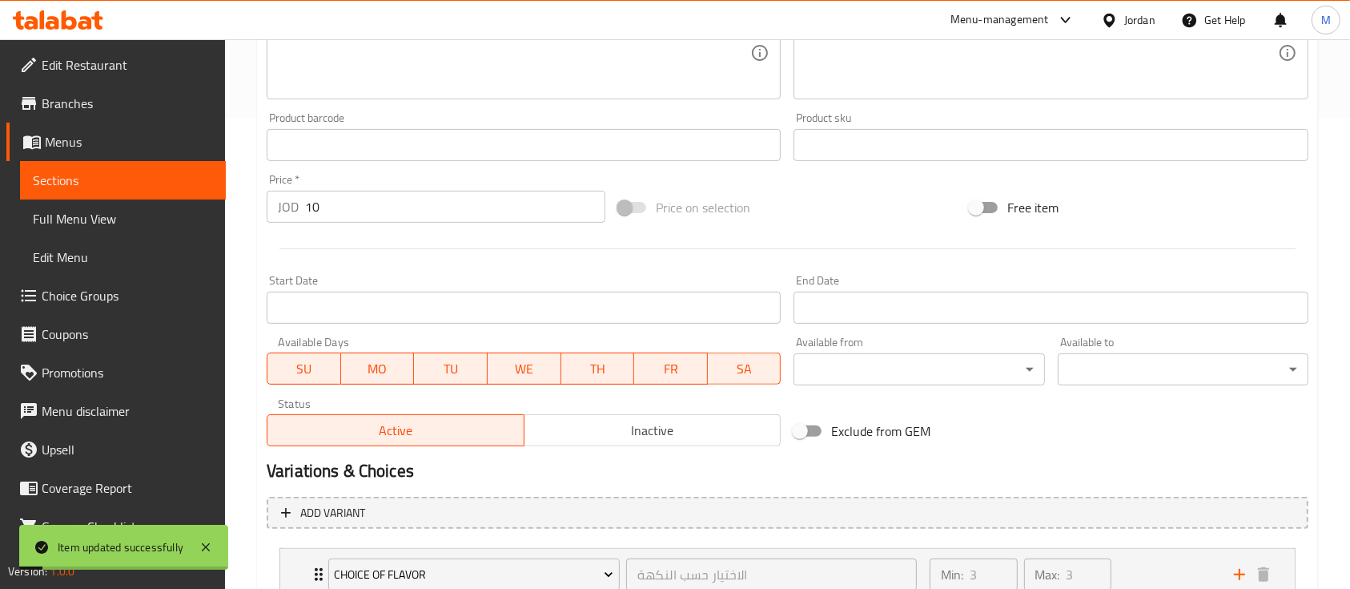
scroll to position [378, 0]
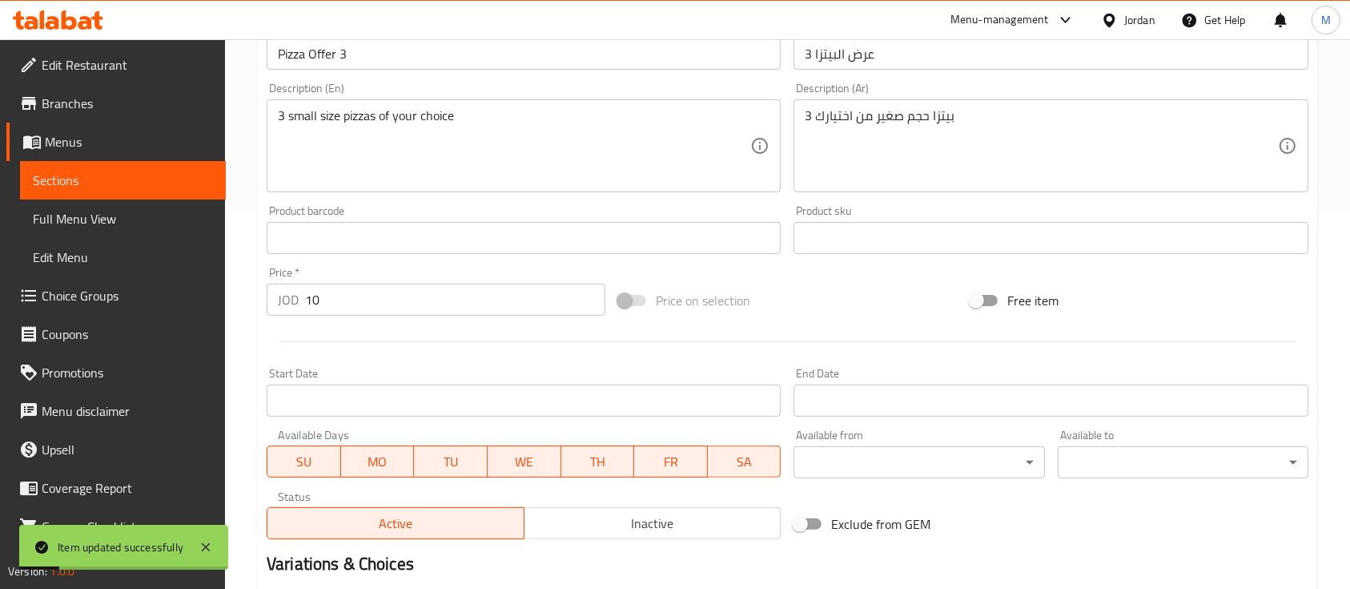
click at [128, 183] on span "Sections" at bounding box center [123, 180] width 180 height 19
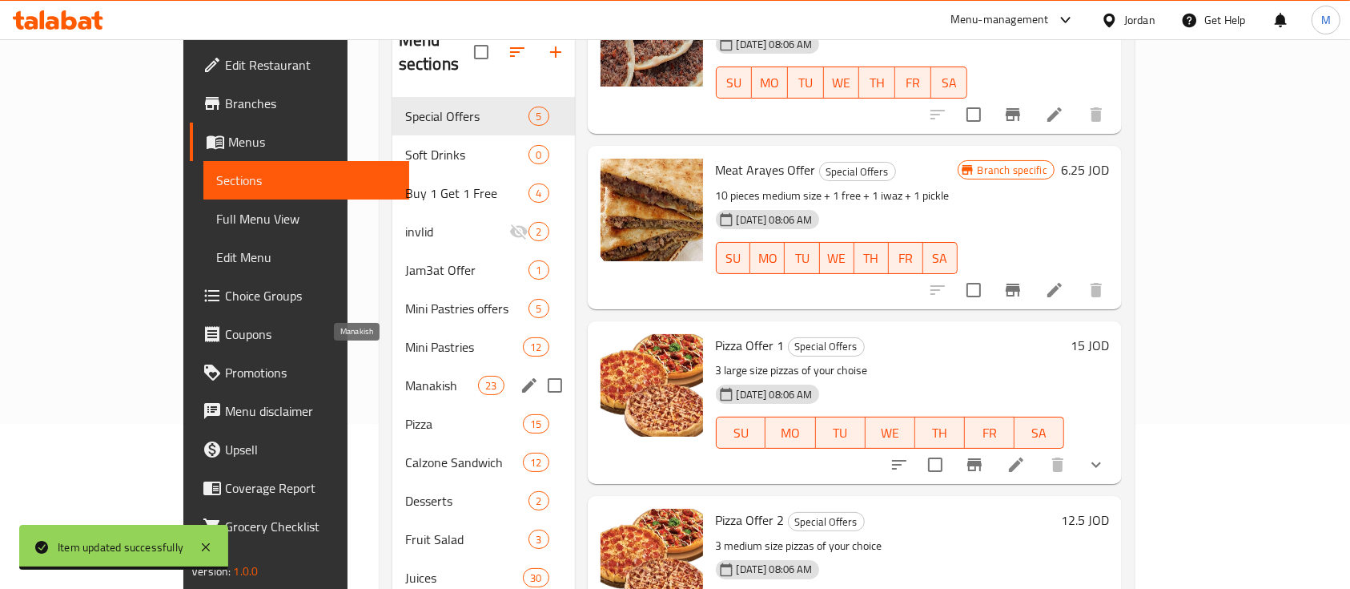
scroll to position [58, 0]
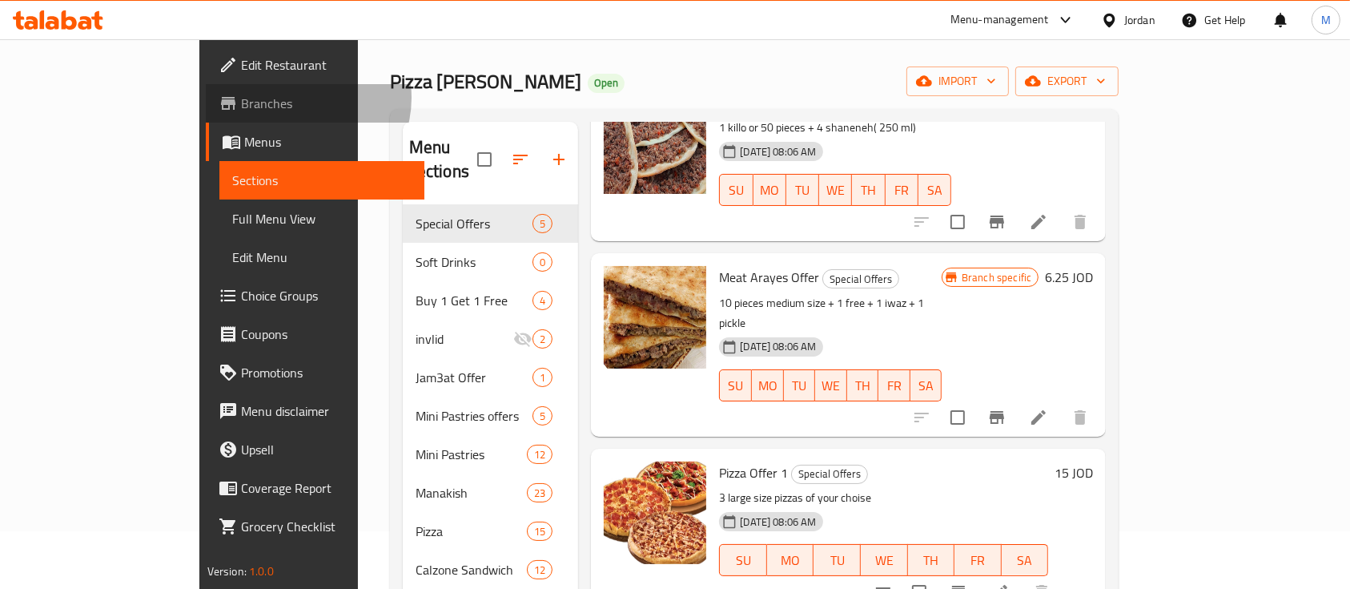
click at [241, 98] on span "Branches" at bounding box center [326, 103] width 171 height 19
